Goal: Information Seeking & Learning: Learn about a topic

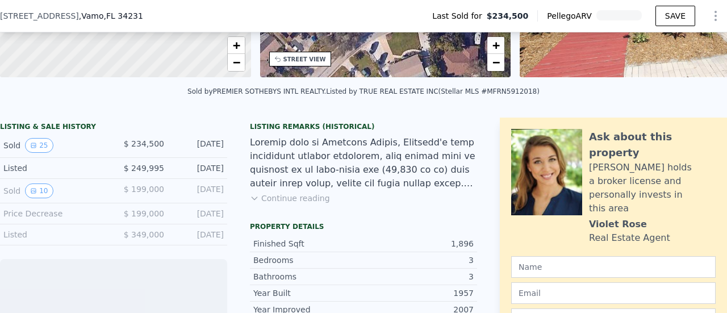
scroll to position [223, 0]
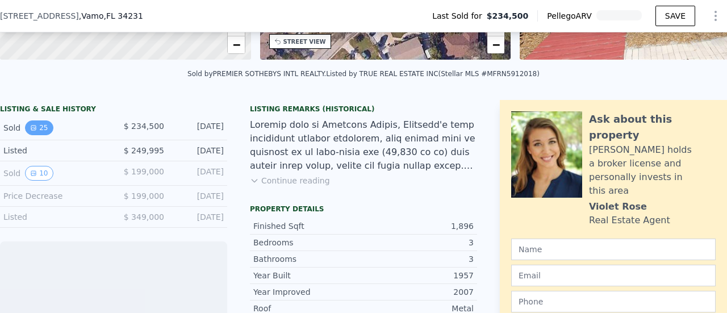
click at [37, 135] on button "25" at bounding box center [39, 127] width 28 height 15
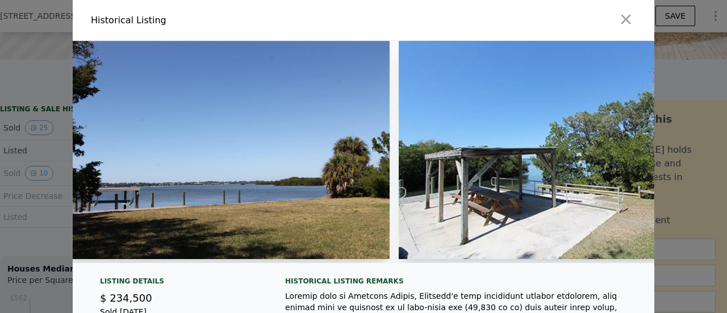
scroll to position [0, 6963]
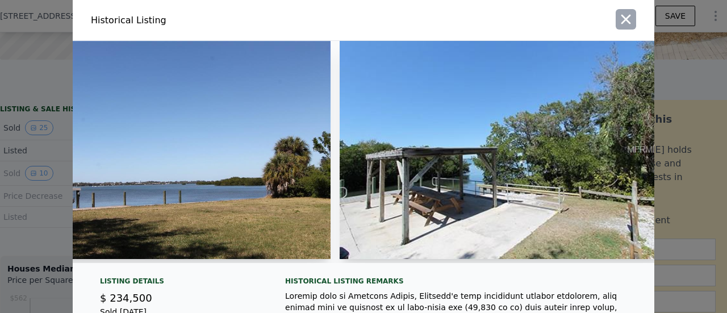
click at [618, 17] on icon "button" at bounding box center [626, 19] width 16 height 16
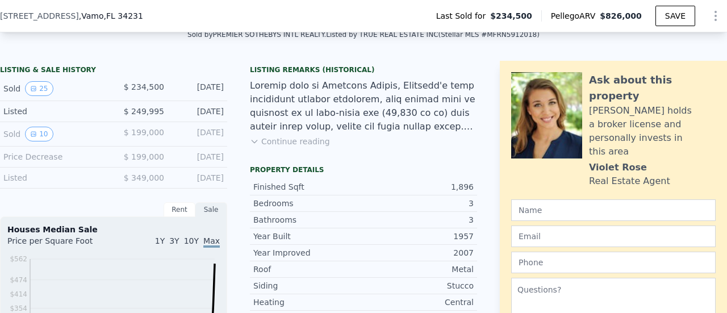
scroll to position [279, 0]
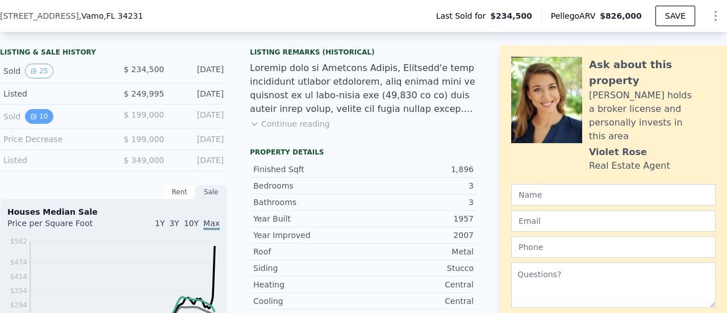
click at [41, 124] on button "10" at bounding box center [39, 116] width 28 height 15
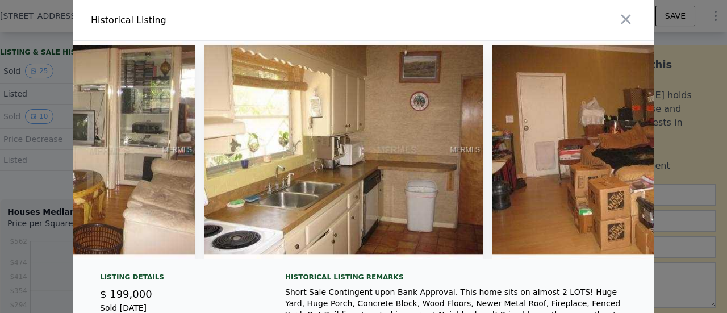
scroll to position [0, 1307]
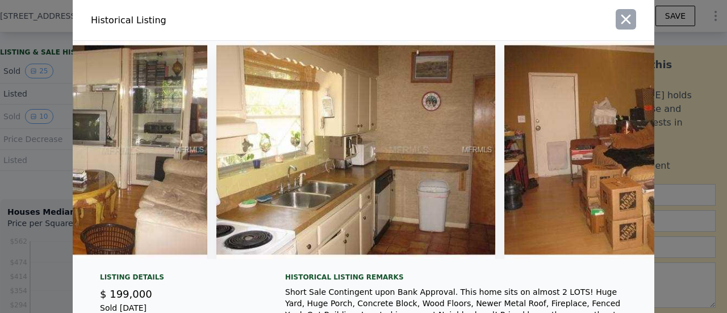
click at [622, 21] on icon "button" at bounding box center [626, 20] width 10 height 10
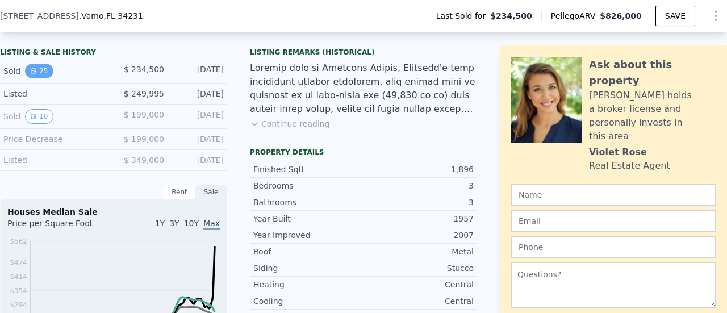
click at [27, 78] on button "25" at bounding box center [39, 71] width 28 height 15
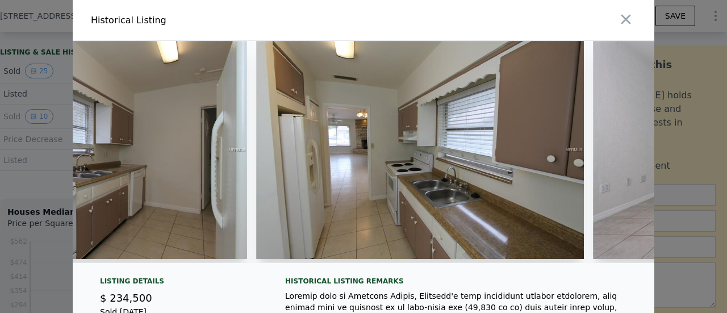
scroll to position [0, 2292]
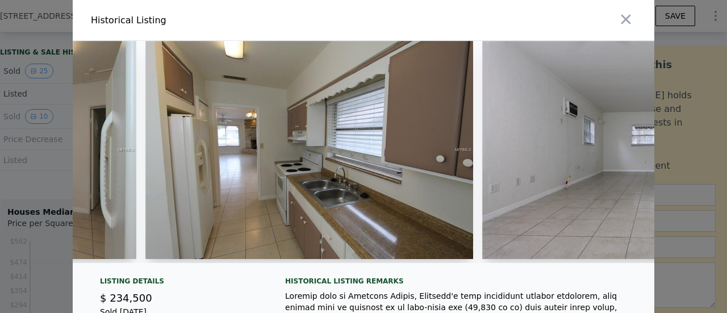
click at [625, 26] on icon "button" at bounding box center [626, 19] width 16 height 16
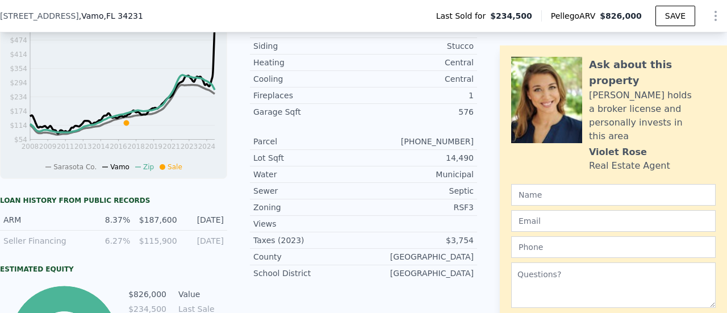
scroll to position [625, 0]
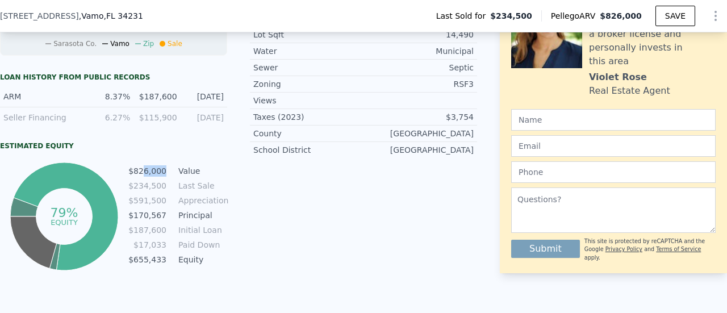
click at [162, 174] on td "$826,000" at bounding box center [147, 171] width 39 height 12
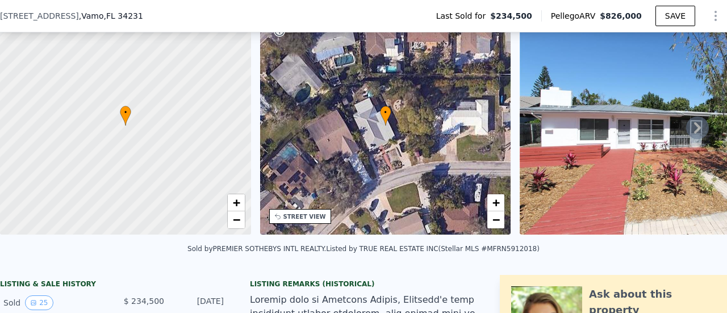
scroll to position [341, 0]
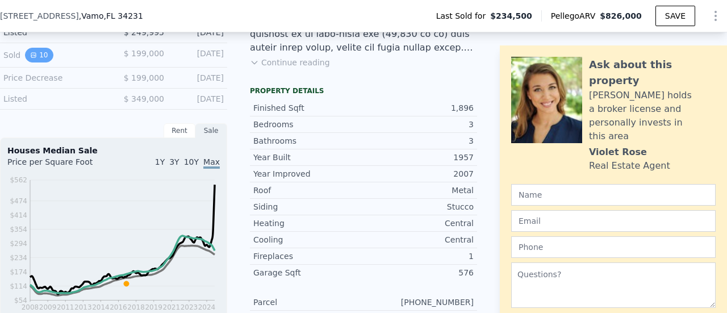
click at [40, 61] on button "10" at bounding box center [39, 55] width 28 height 15
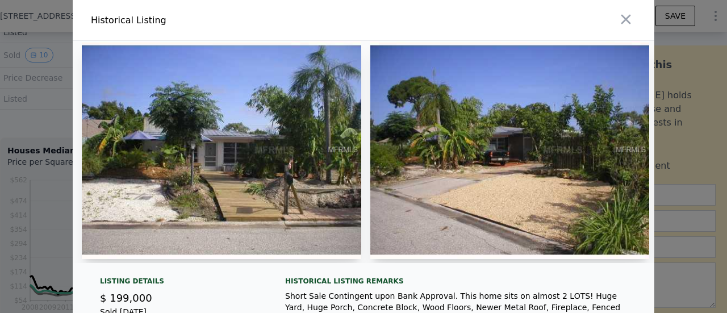
drag, startPoint x: 198, startPoint y: 270, endPoint x: 225, endPoint y: 269, distance: 27.9
click at [225, 269] on div at bounding box center [364, 156] width 582 height 231
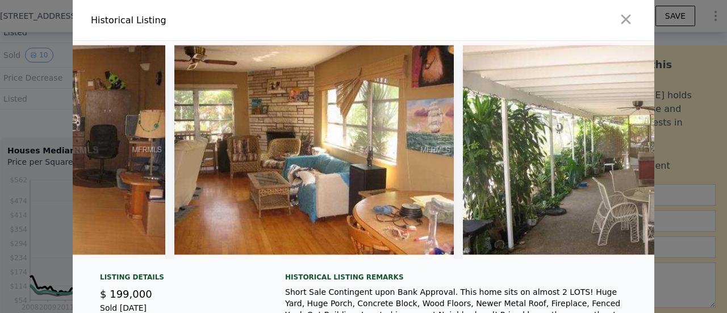
scroll to position [0, 2318]
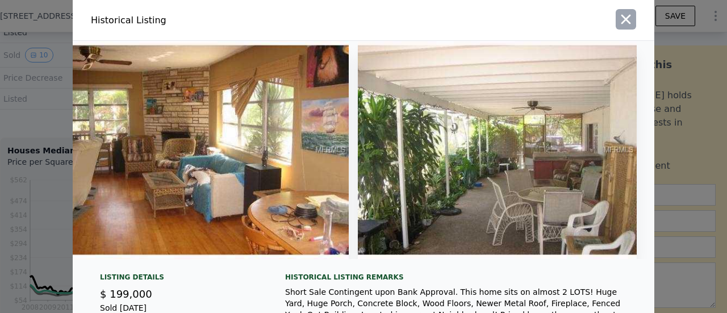
click at [621, 20] on icon "button" at bounding box center [626, 20] width 10 height 10
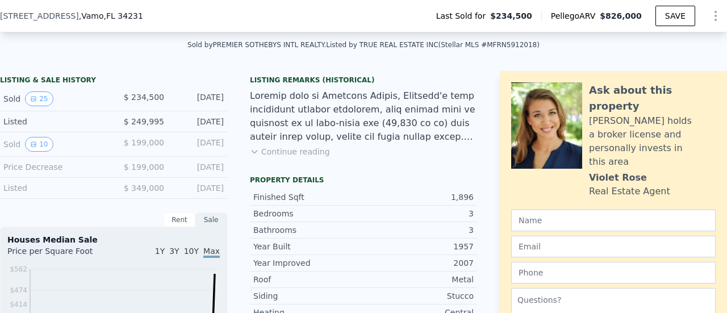
scroll to position [227, 0]
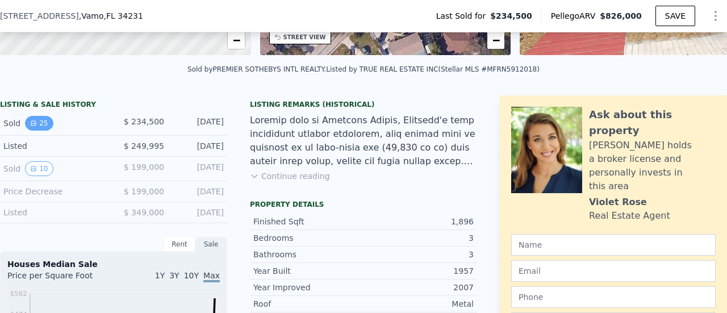
click at [40, 129] on button "25" at bounding box center [39, 123] width 28 height 15
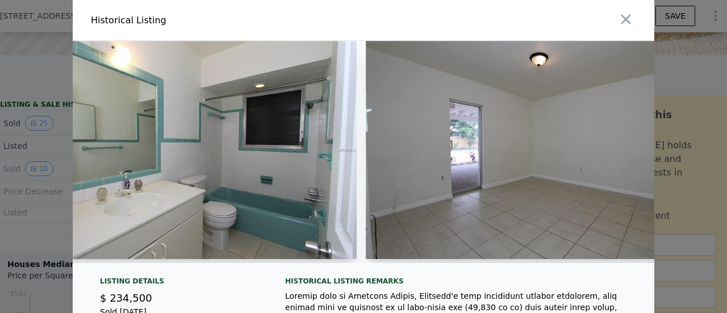
scroll to position [0, 3901]
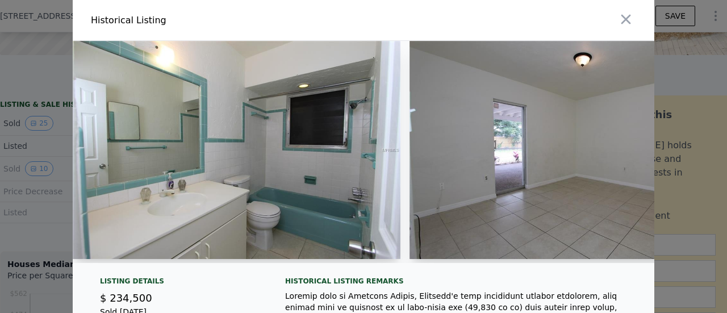
drag, startPoint x: 452, startPoint y: 269, endPoint x: 424, endPoint y: 272, distance: 28.5
click at [424, 272] on div at bounding box center [364, 156] width 582 height 231
click at [621, 22] on icon "button" at bounding box center [626, 20] width 10 height 10
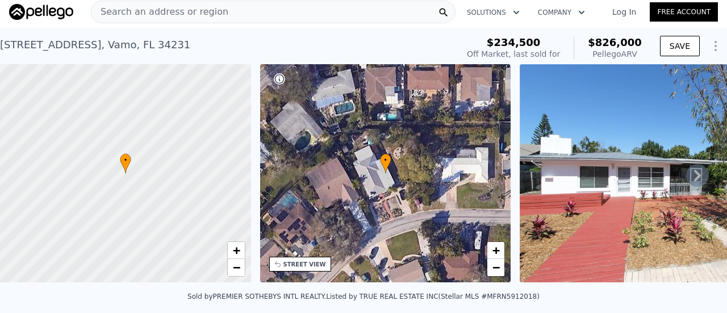
scroll to position [0, 0]
